Goal: Task Accomplishment & Management: Manage account settings

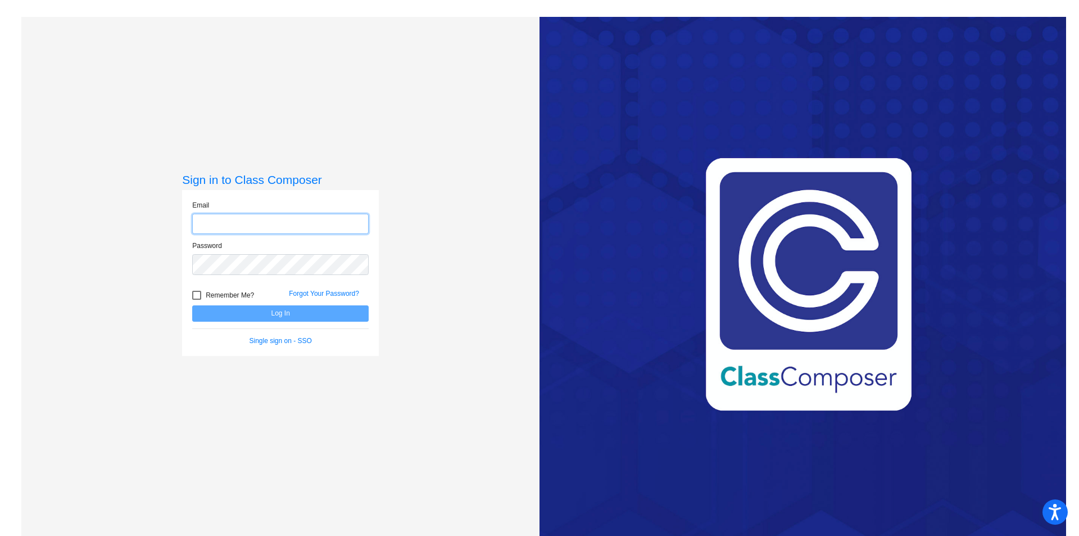
type input "[EMAIL_ADDRESS][DOMAIN_NAME]"
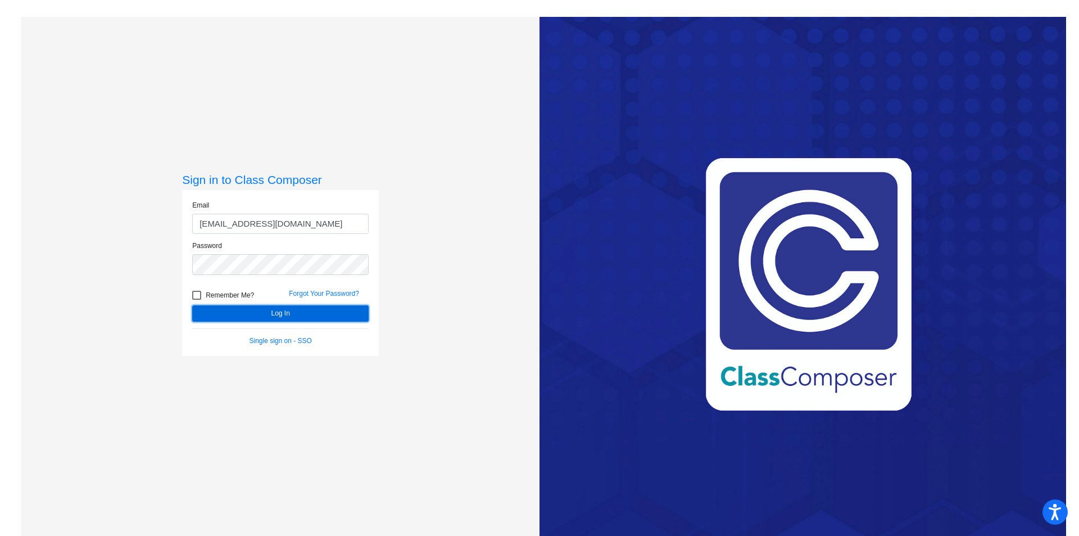
click at [281, 318] on button "Log In" at bounding box center [280, 313] width 176 height 16
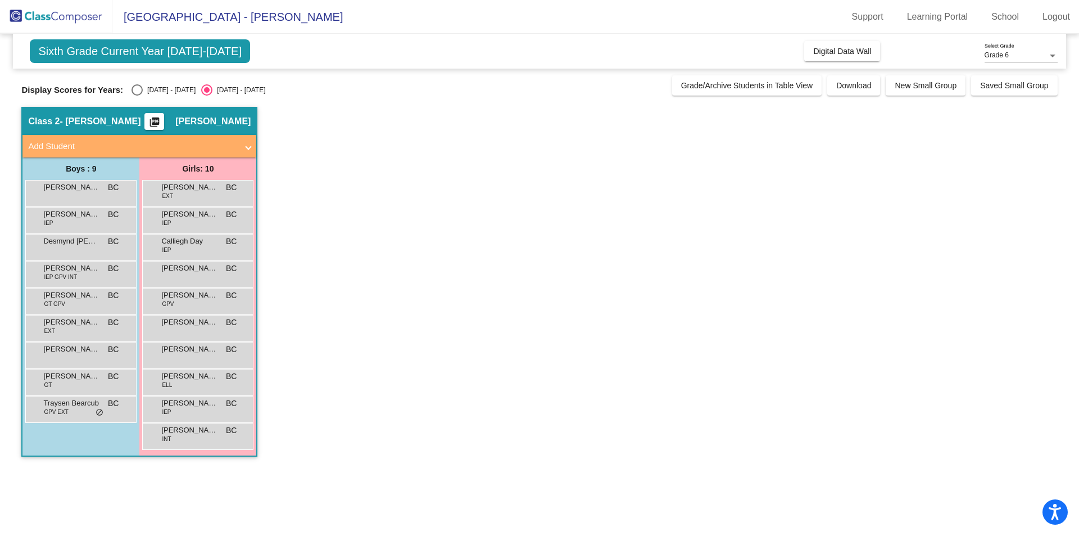
click at [161, 122] on mat-icon "picture_as_pdf" at bounding box center [154, 124] width 13 height 16
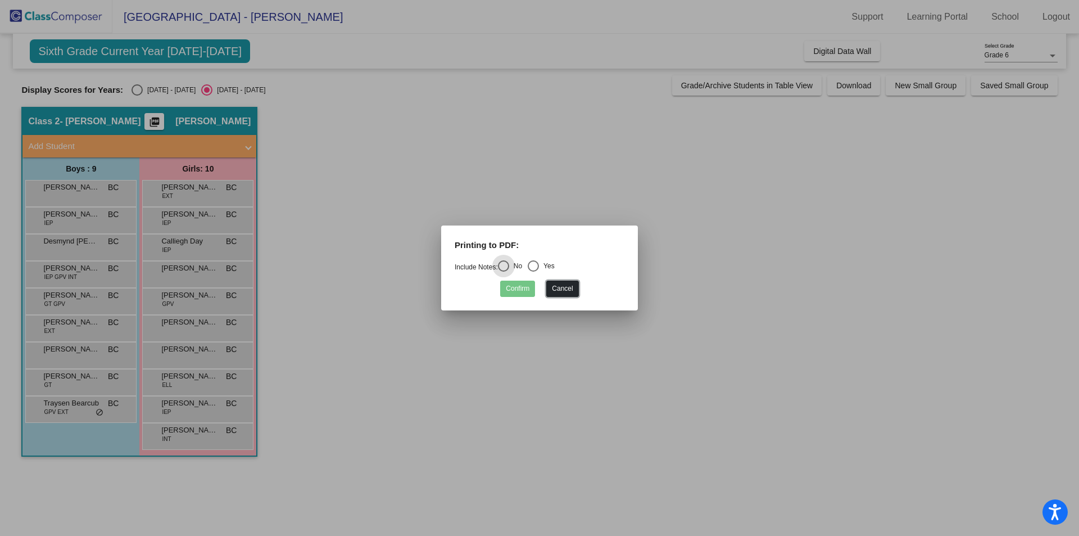
click at [560, 293] on button "Cancel" at bounding box center [562, 288] width 32 height 16
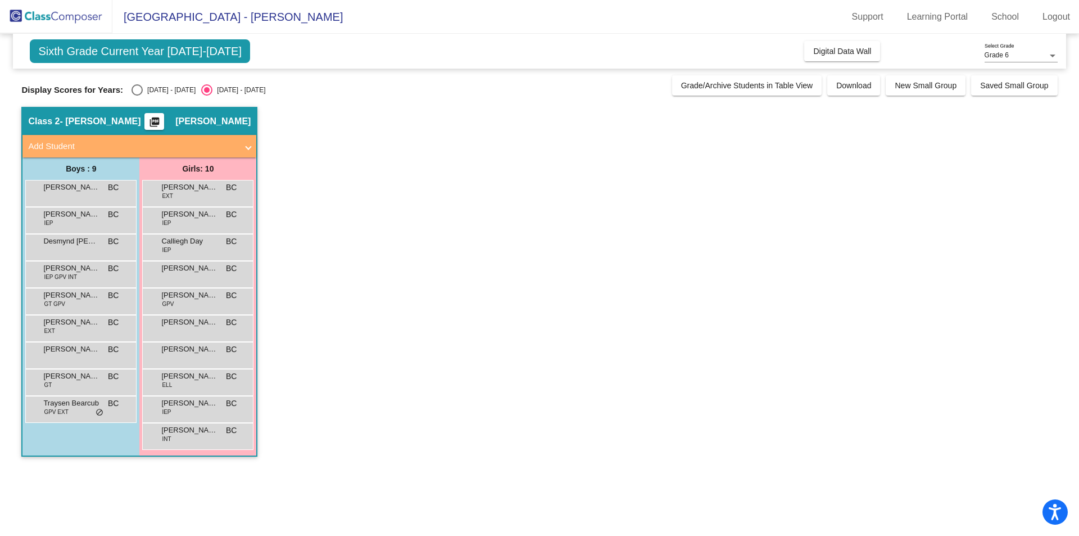
click at [244, 144] on span "Add Student" at bounding box center [137, 146] width 218 height 13
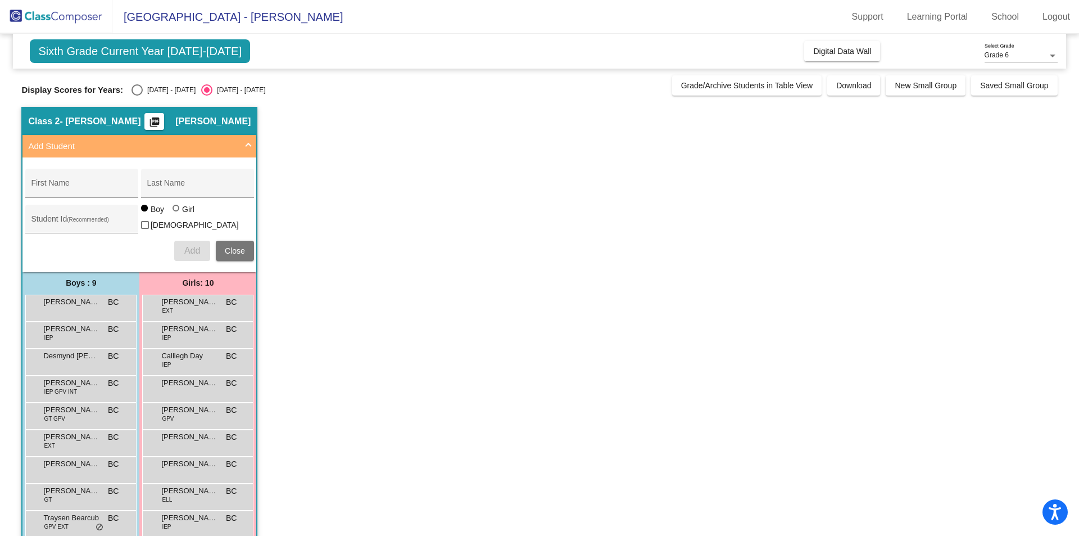
click at [244, 144] on span "Add Student" at bounding box center [137, 146] width 218 height 13
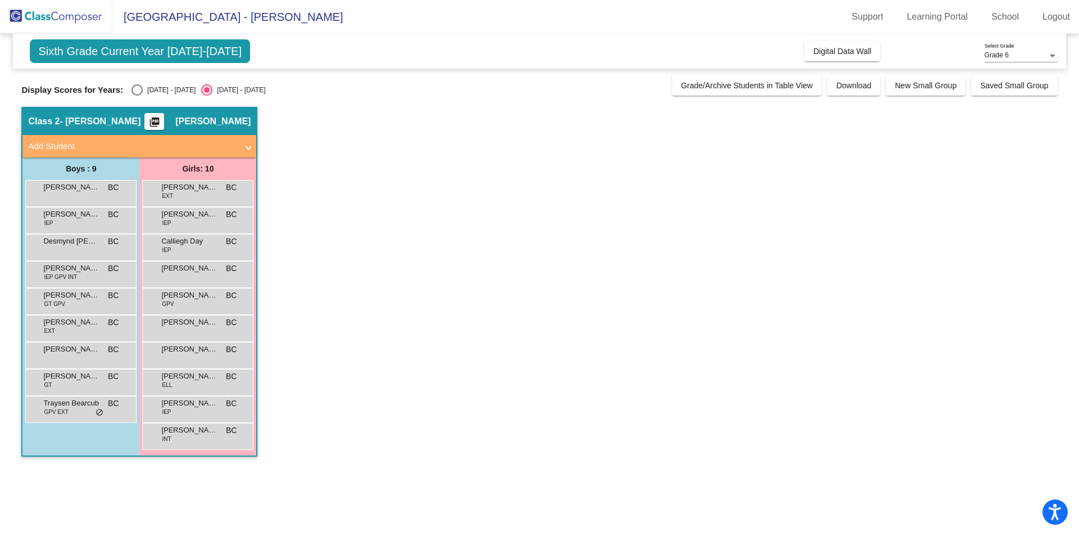
click at [161, 123] on mat-icon "picture_as_pdf" at bounding box center [154, 124] width 13 height 16
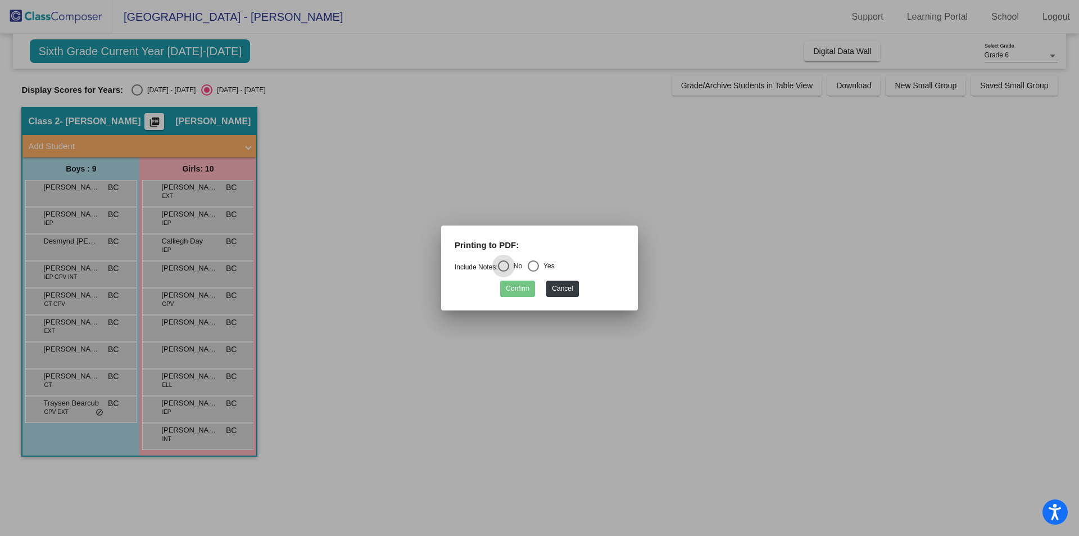
click at [539, 264] on div "Select an option" at bounding box center [533, 265] width 11 height 11
click at [533, 271] on input "Yes" at bounding box center [533, 271] width 1 height 1
radio input "true"
click at [510, 289] on button "Confirm" at bounding box center [517, 288] width 35 height 16
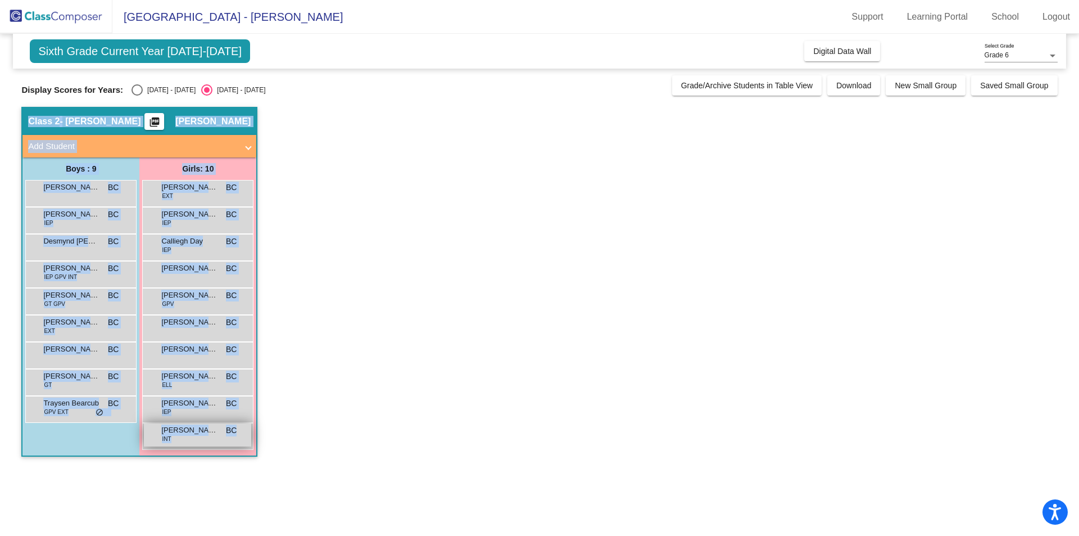
drag, startPoint x: 17, startPoint y: 105, endPoint x: 235, endPoint y: 436, distance: 396.0
click at [235, 436] on mat-sidenav-content "Grade 6 Select Grade Sixth Grade Current Year [DATE]-[DATE] Add, Move, or Retai…" at bounding box center [539, 285] width 1079 height 502
click at [491, 314] on app-classroom "Class 2 - [PERSON_NAME] picture_as_pdf [PERSON_NAME] Add Student First Name Las…" at bounding box center [539, 287] width 1036 height 361
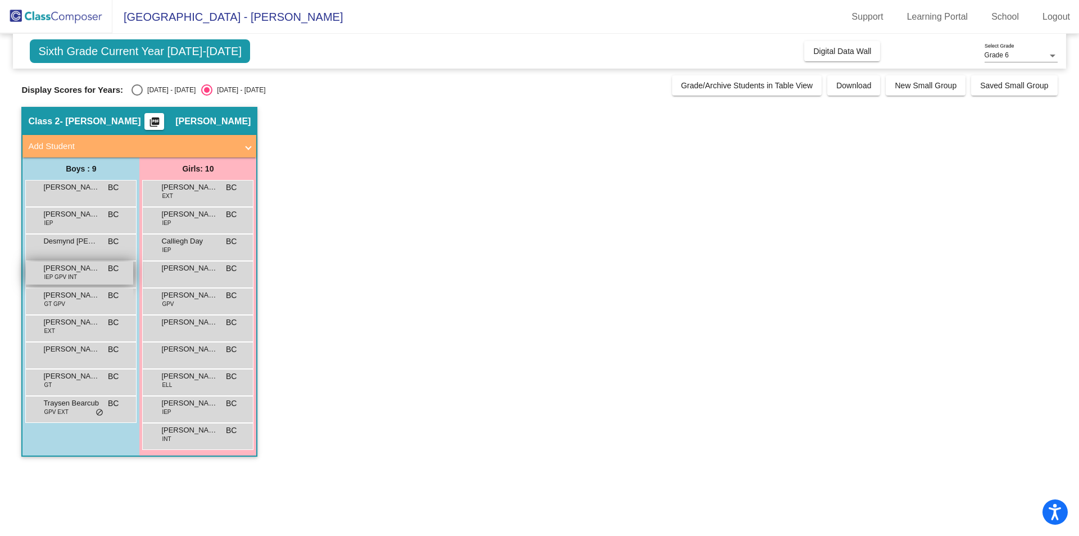
click at [81, 280] on div "[PERSON_NAME] IEP GPV INT BC lock do_not_disturb_alt" at bounding box center [79, 272] width 107 height 23
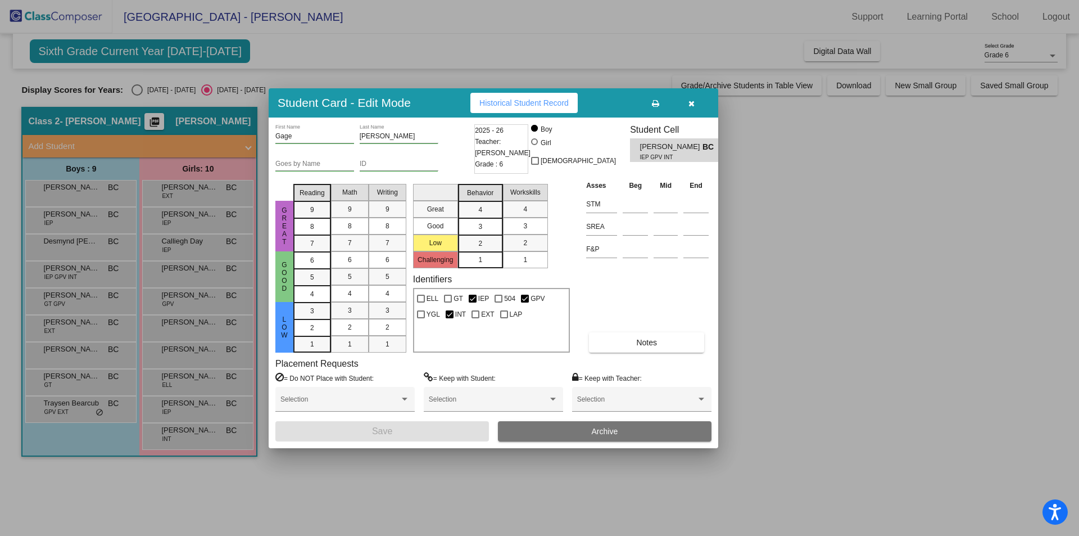
click at [81, 335] on div at bounding box center [539, 268] width 1079 height 536
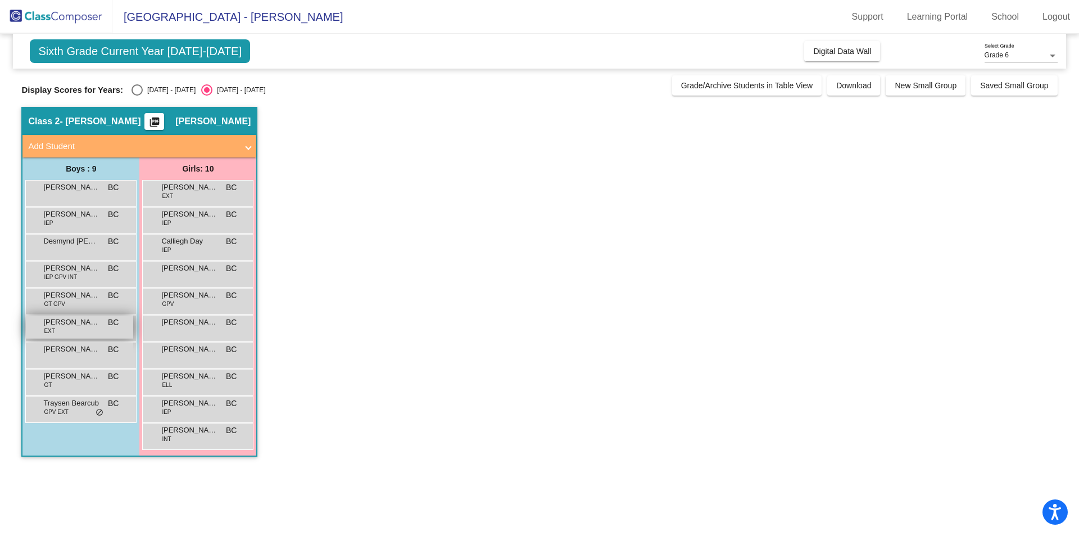
click at [53, 324] on span "[PERSON_NAME]" at bounding box center [71, 321] width 56 height 11
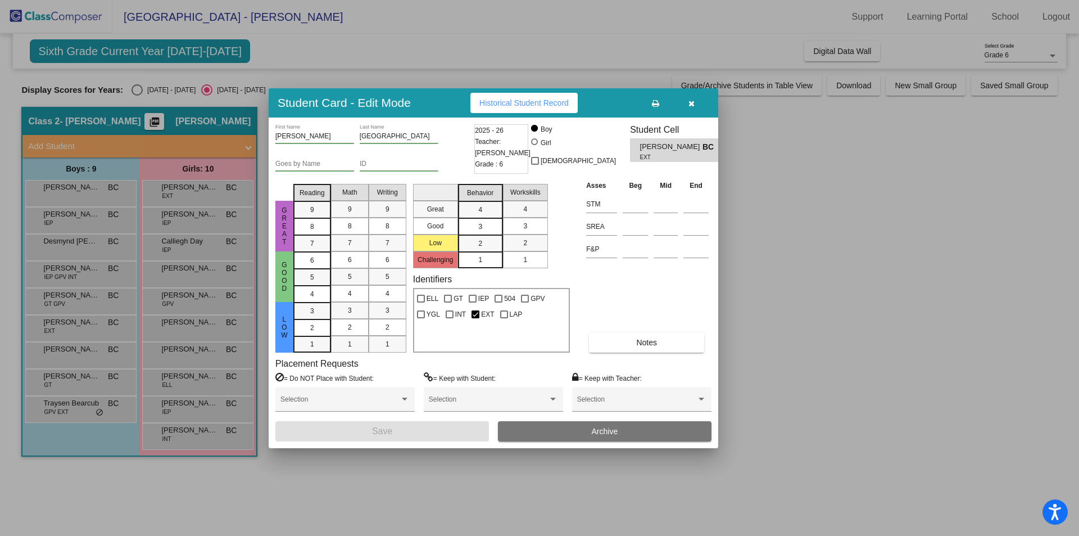
click at [802, 255] on div at bounding box center [539, 268] width 1079 height 536
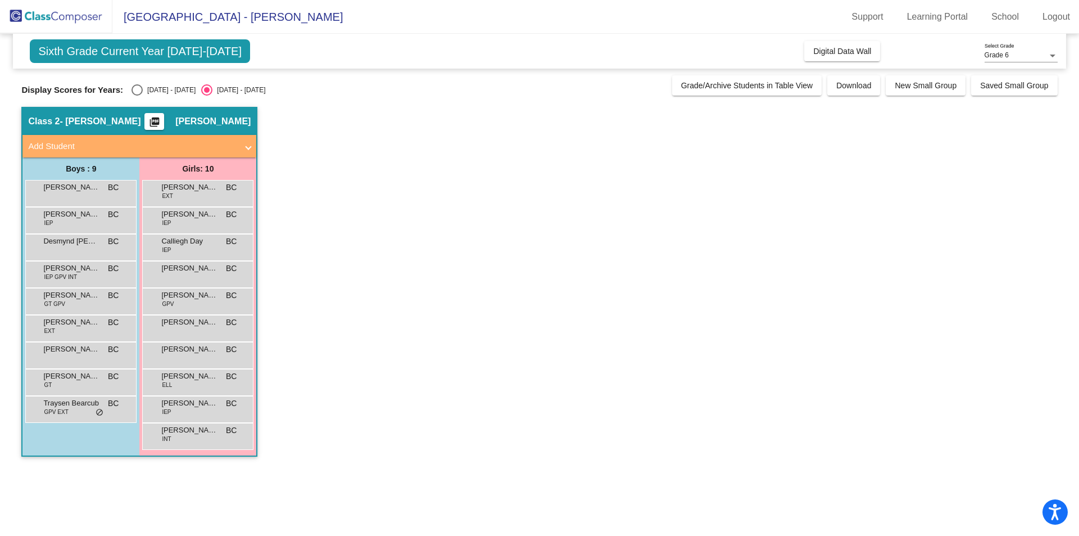
click at [483, 320] on app-classroom "Class 2 - [PERSON_NAME] picture_as_pdf [PERSON_NAME] Add Student First Name Las…" at bounding box center [539, 287] width 1036 height 361
